Goal: Communication & Community: Answer question/provide support

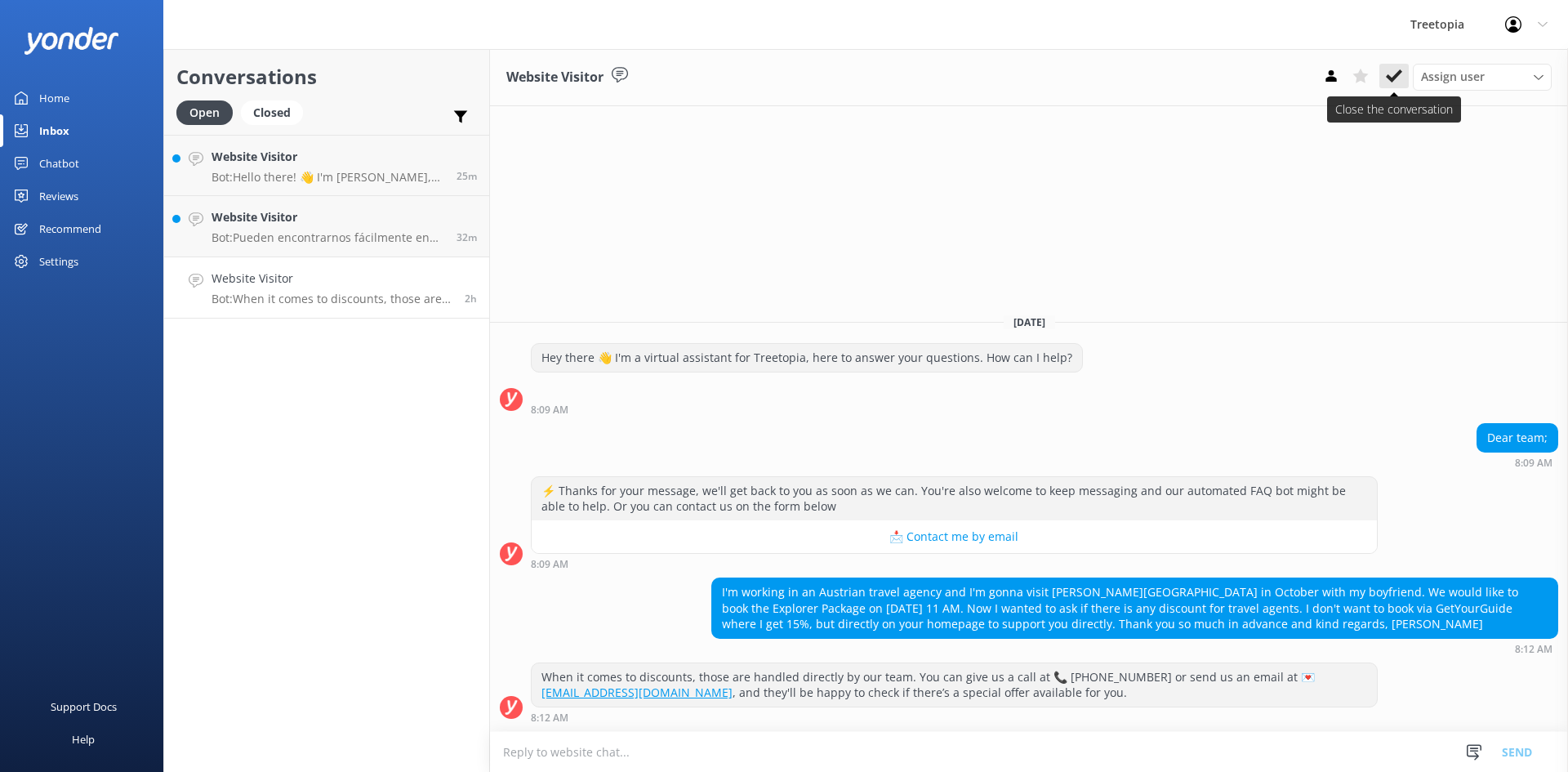
click at [1386, 78] on icon at bounding box center [1394, 75] width 16 height 16
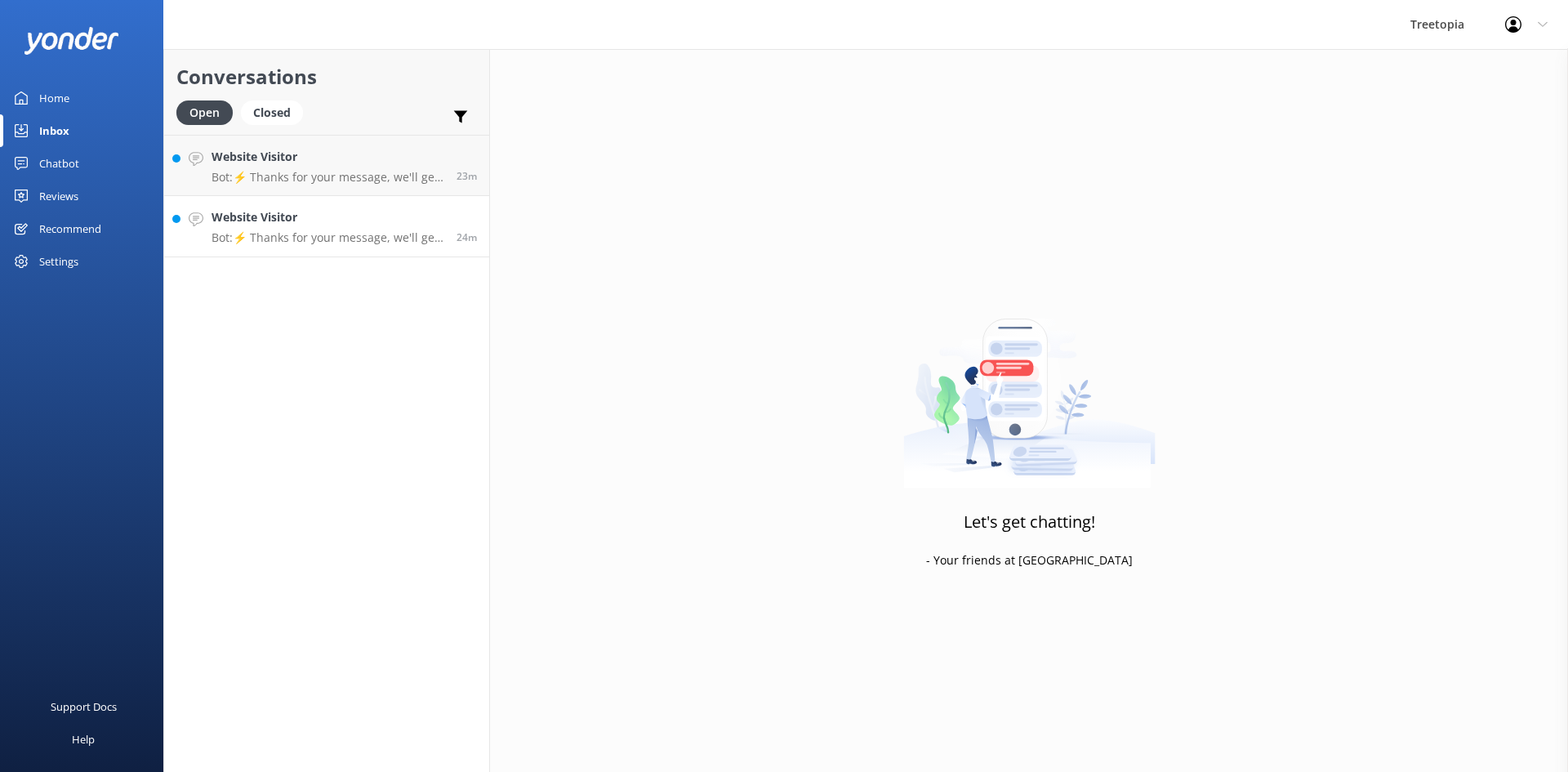
click at [291, 240] on p "Bot: ⚡ Thanks for your message, we'll get back to you as soon as we can. You're…" at bounding box center [328, 237] width 233 height 15
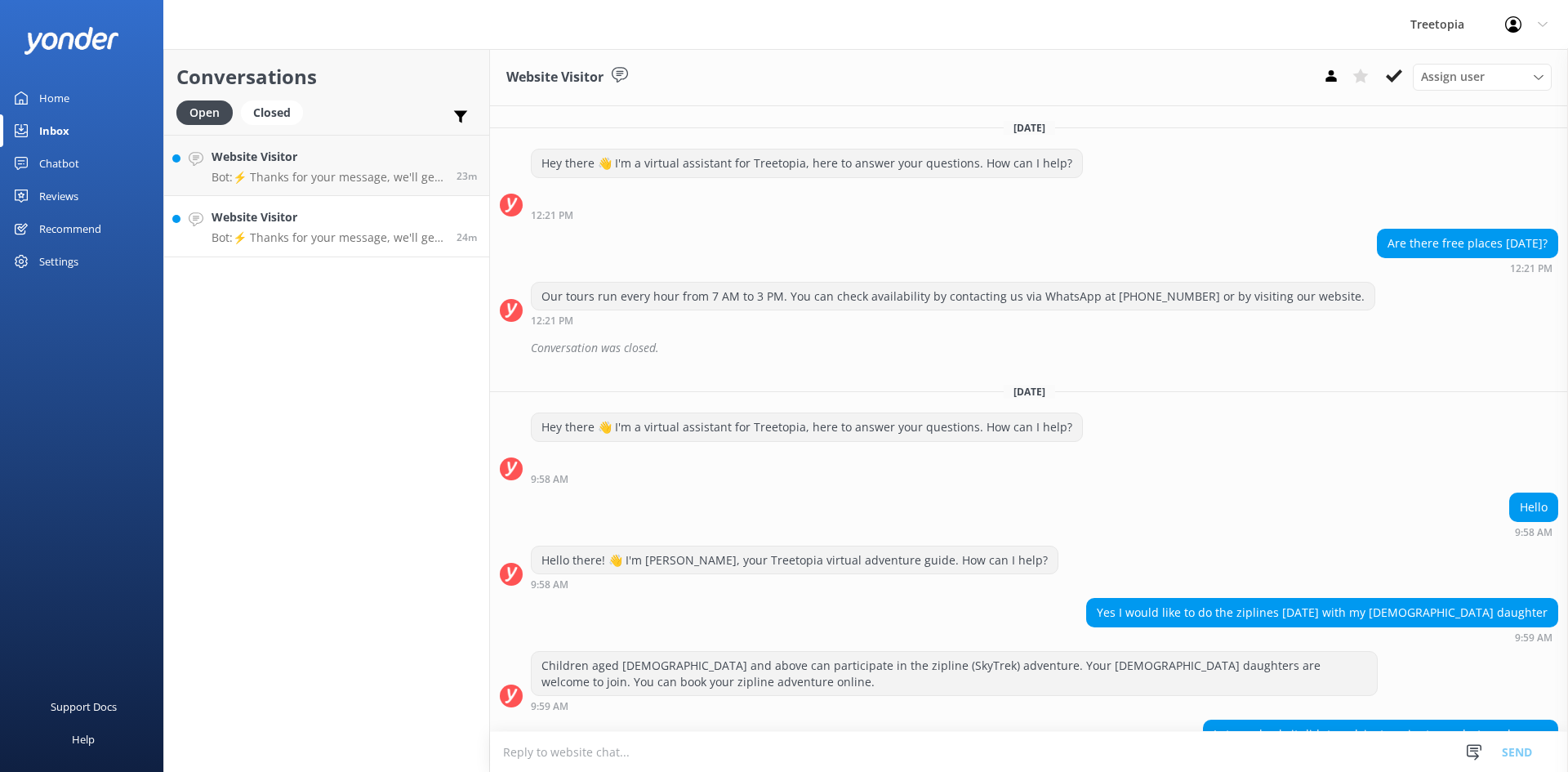
scroll to position [143, 0]
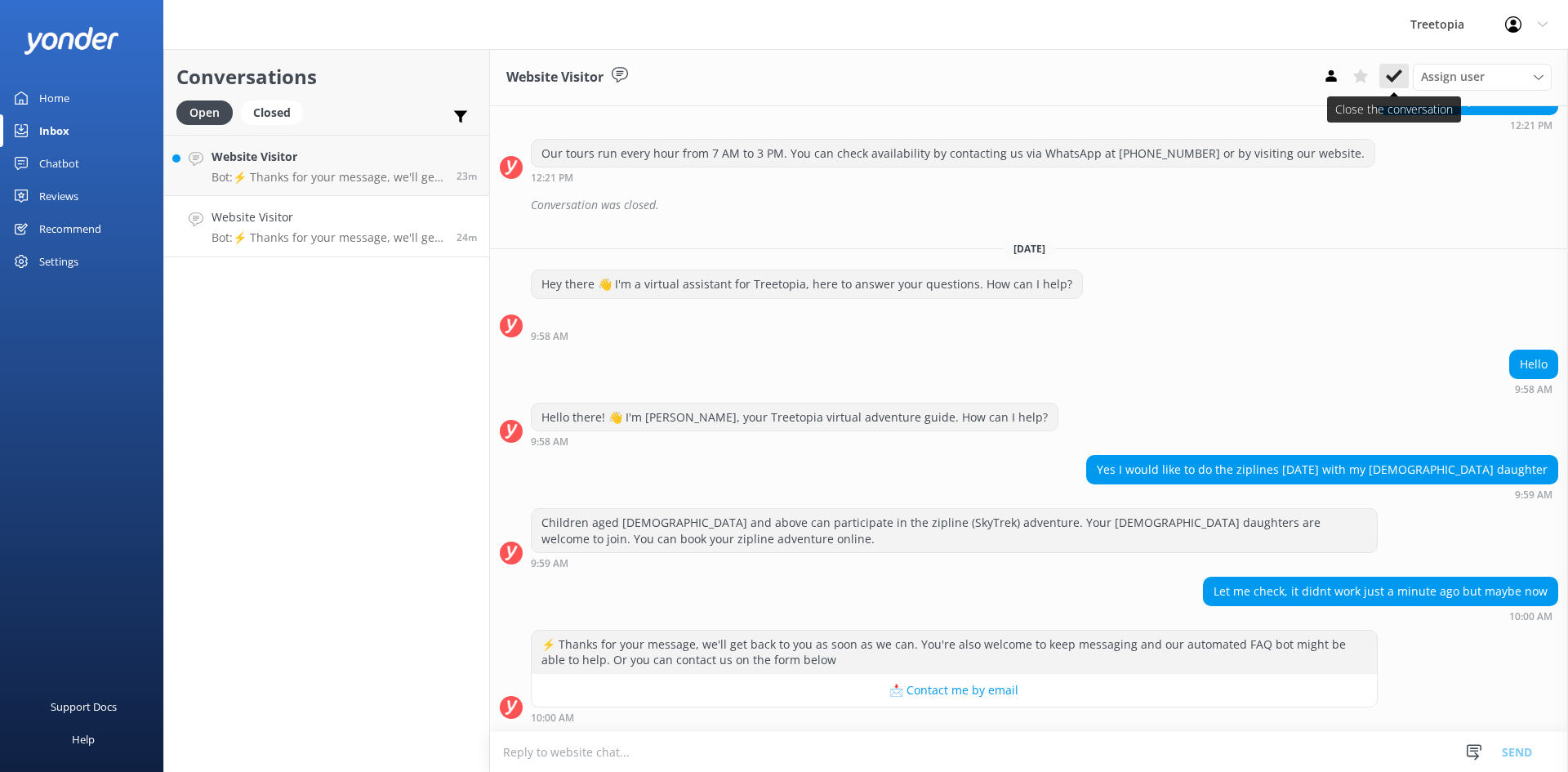
click at [1395, 80] on use at bounding box center [1394, 75] width 16 height 13
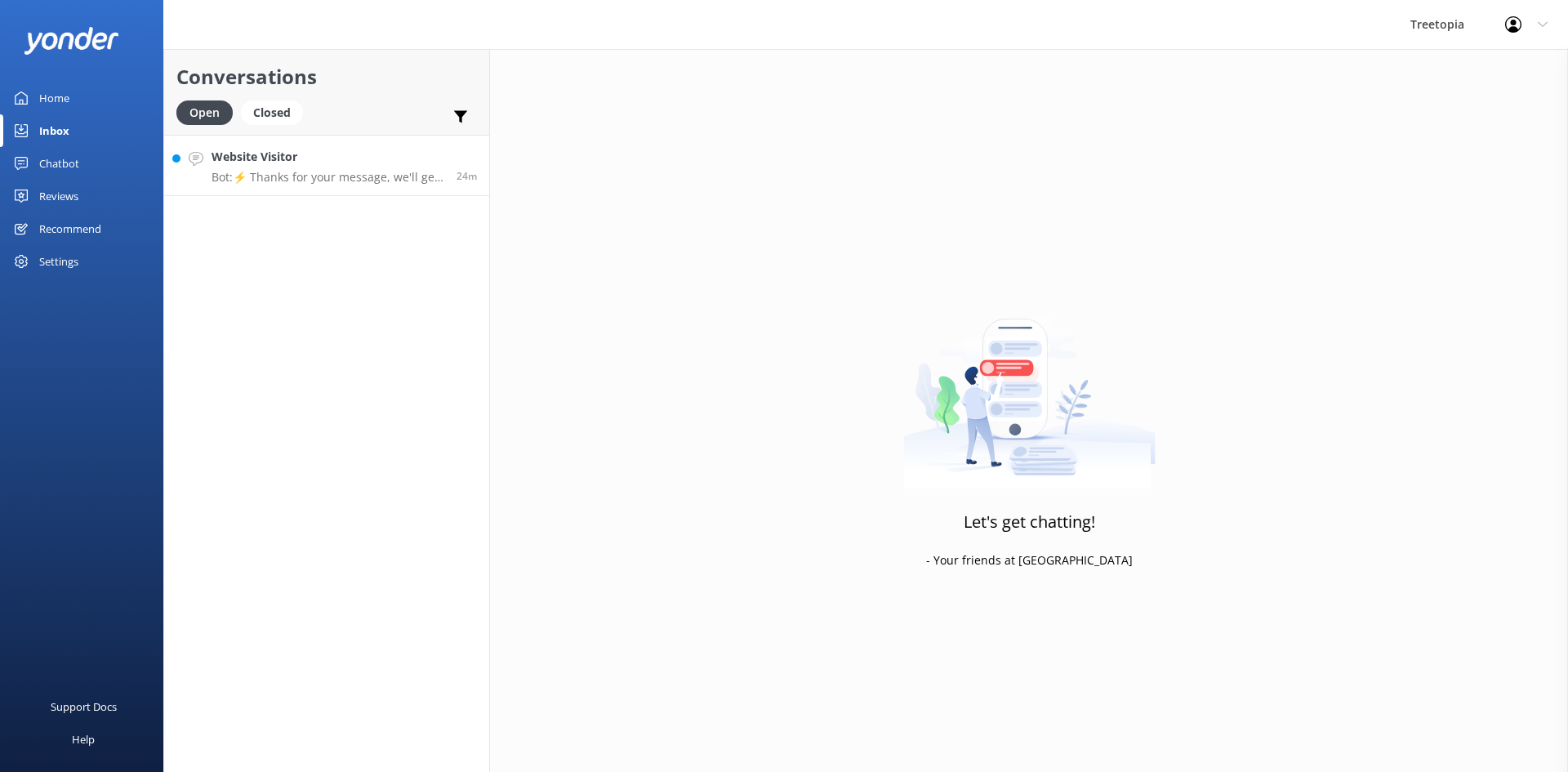
click at [270, 169] on div "Website Visitor Bot: ⚡ Thanks for your message, we'll get back to you as soon a…" at bounding box center [328, 165] width 233 height 35
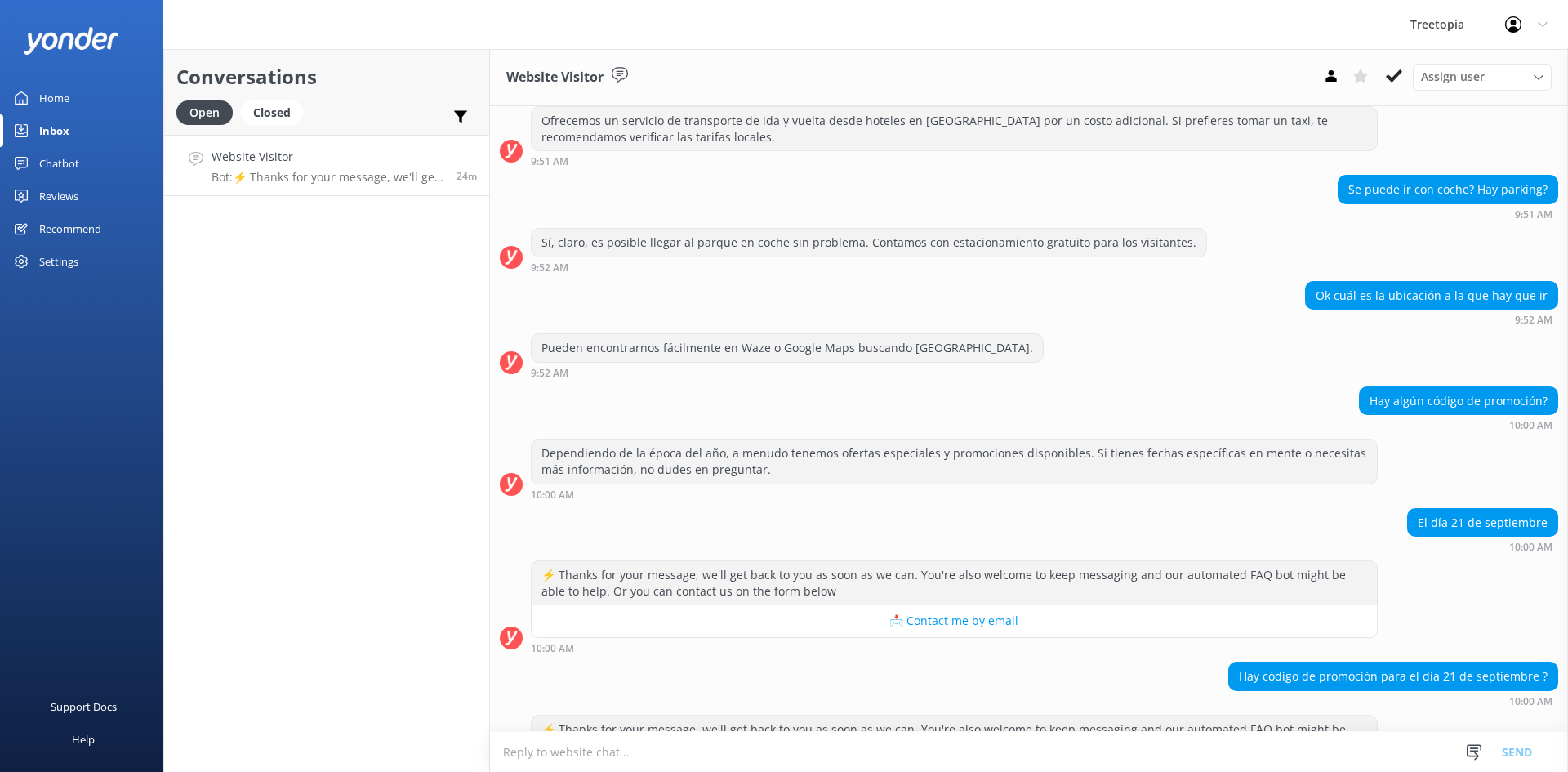
scroll to position [843, 0]
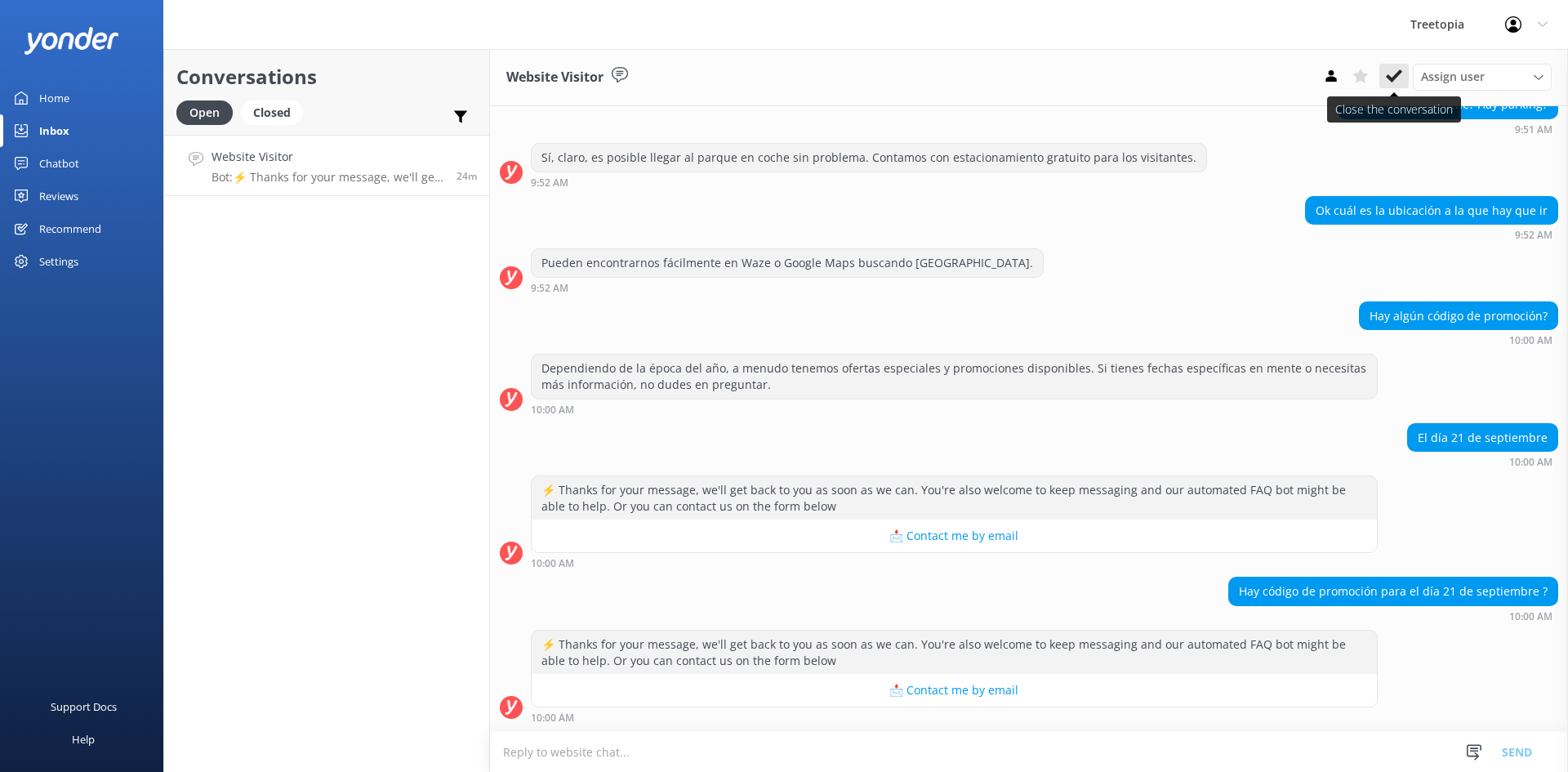
click at [1396, 67] on icon at bounding box center [1394, 75] width 16 height 16
